Goal: Task Accomplishment & Management: Manage account settings

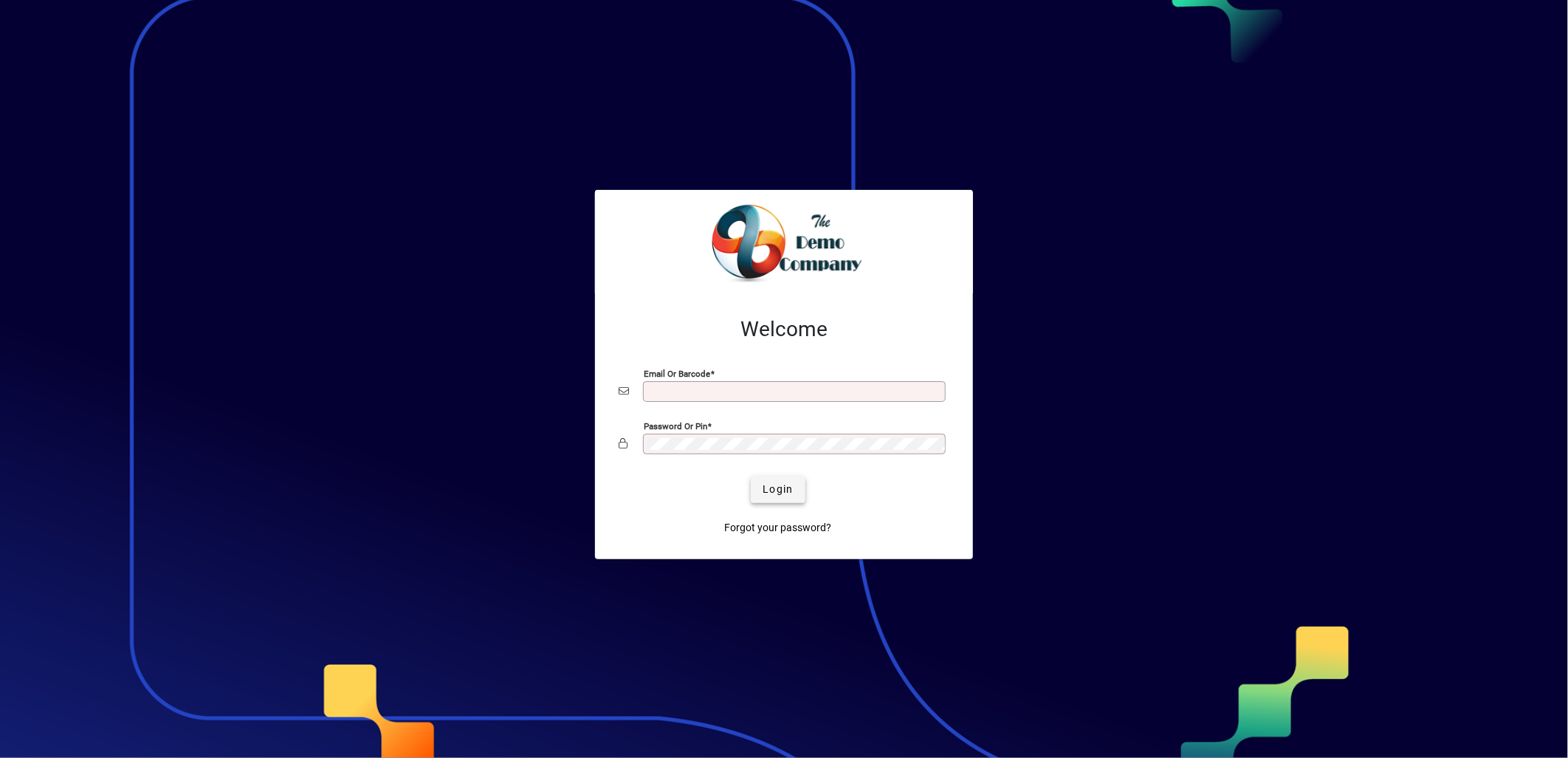
type input "**********"
click at [785, 489] on span "Login" at bounding box center [777, 489] width 30 height 16
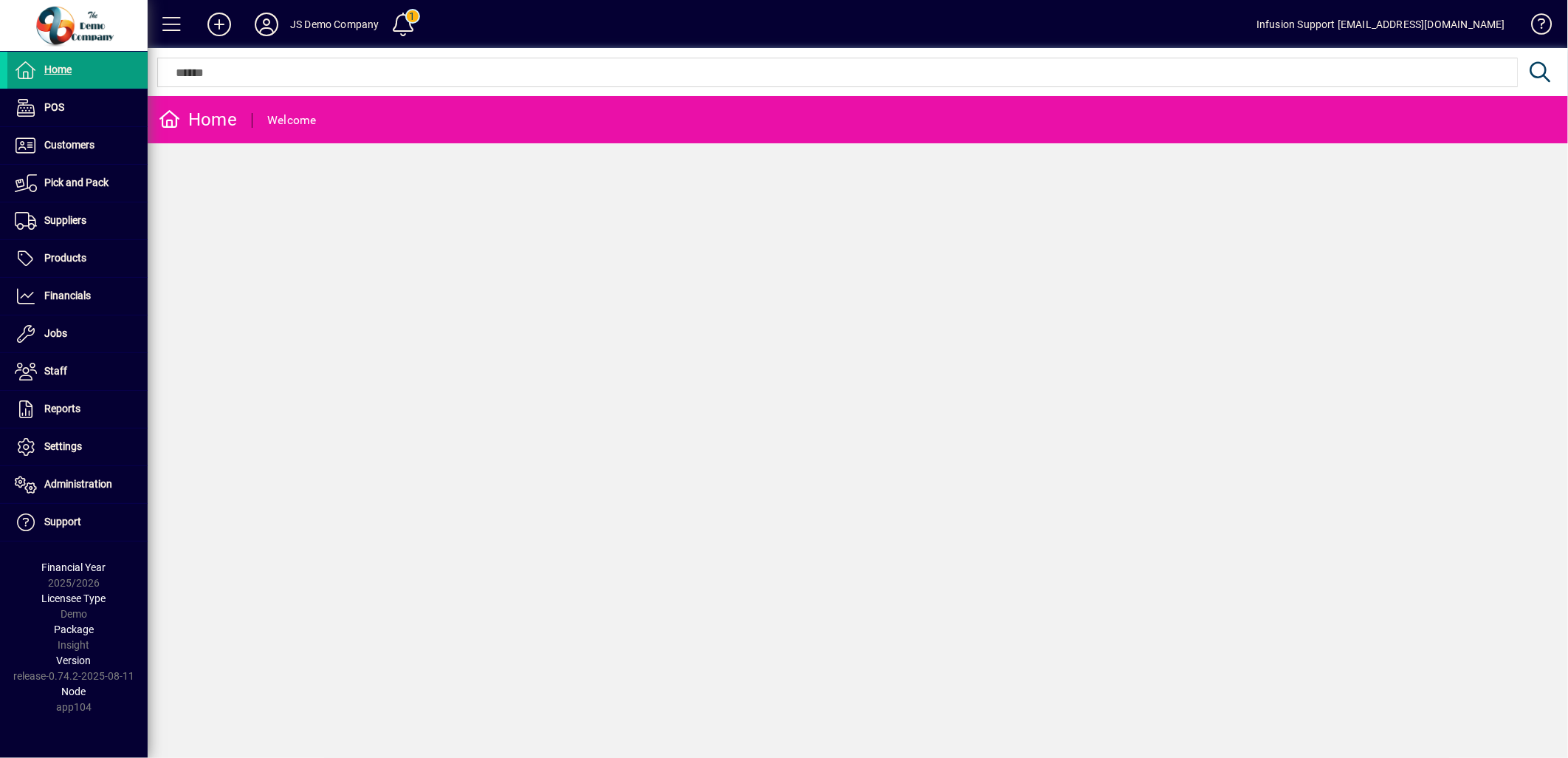
click at [305, 24] on div "JS Demo Company" at bounding box center [334, 25] width 89 height 24
click at [269, 26] on icon at bounding box center [266, 25] width 29 height 24
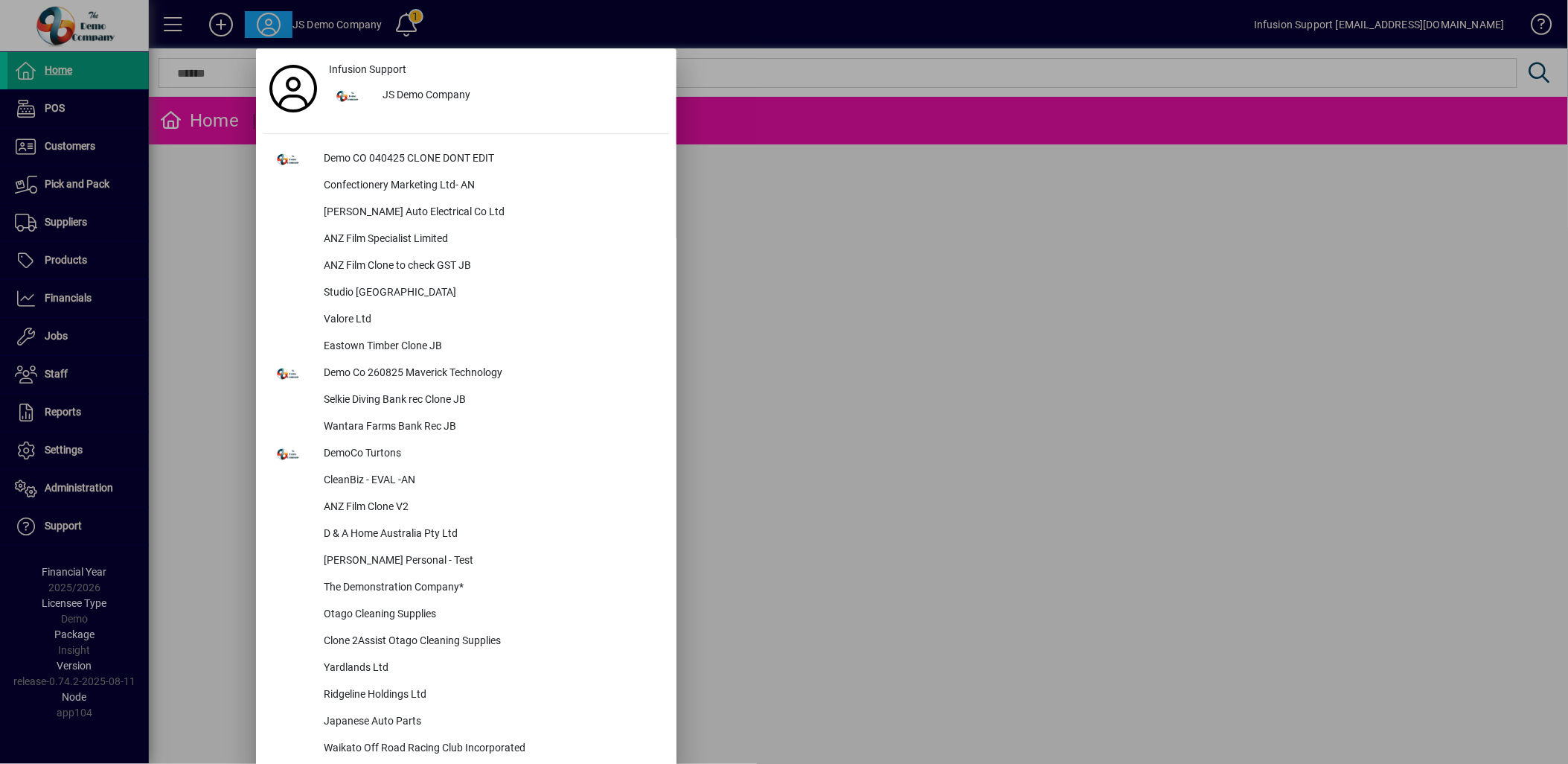
scroll to position [1486, 0]
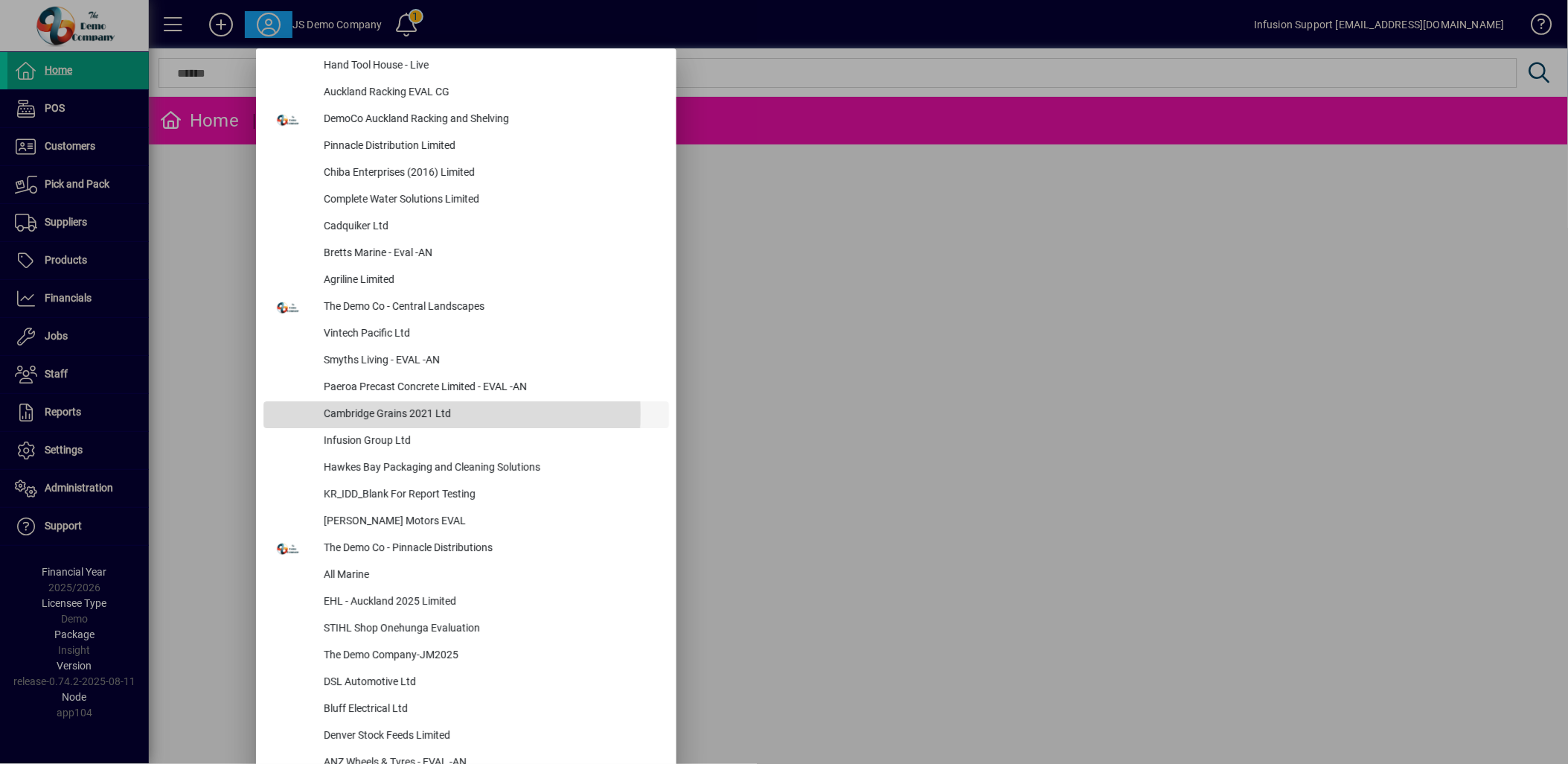
click at [443, 411] on div "Cambridge Grains 2021 Ltd" at bounding box center [490, 414] width 357 height 27
